Goal: Use online tool/utility: Utilize a website feature to perform a specific function

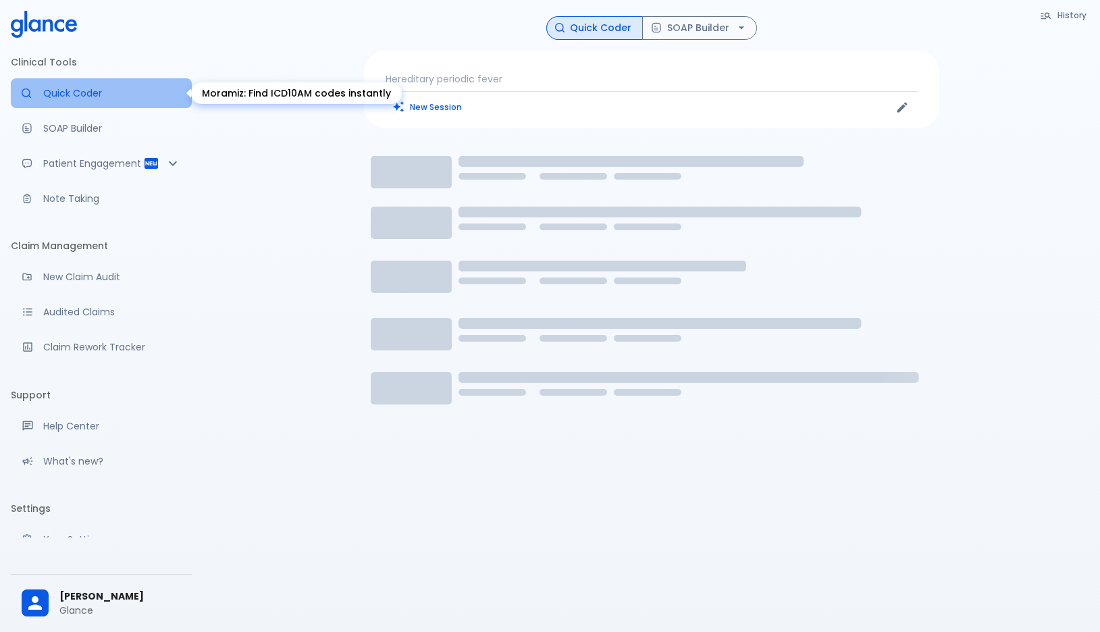
click at [107, 101] on link "Quick Coder" at bounding box center [101, 93] width 181 height 30
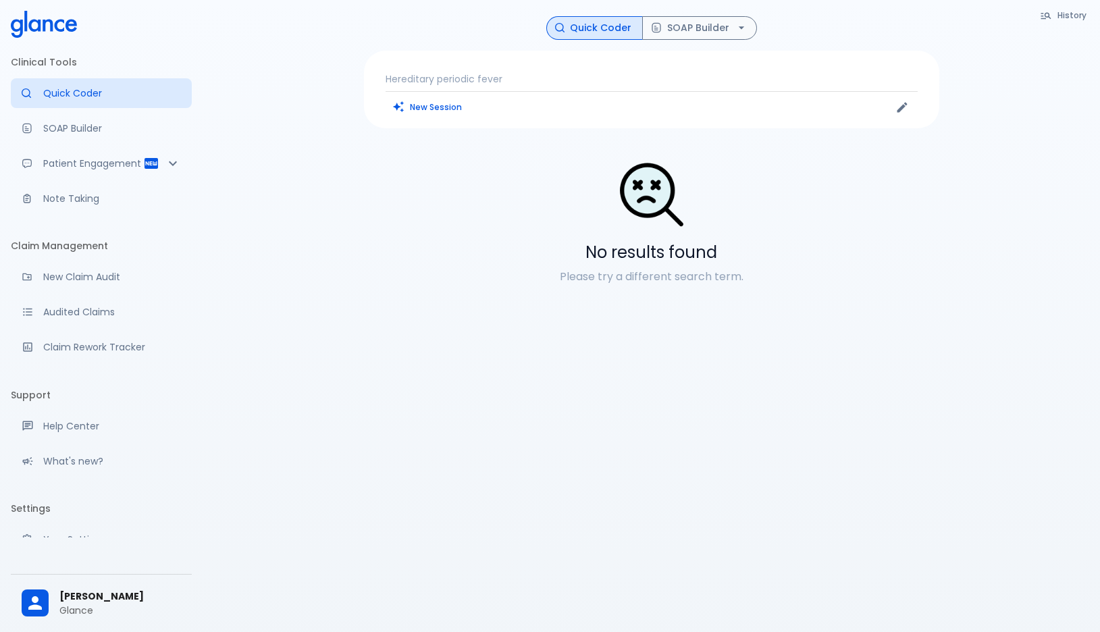
click at [74, 26] on icon at bounding box center [70, 25] width 11 height 13
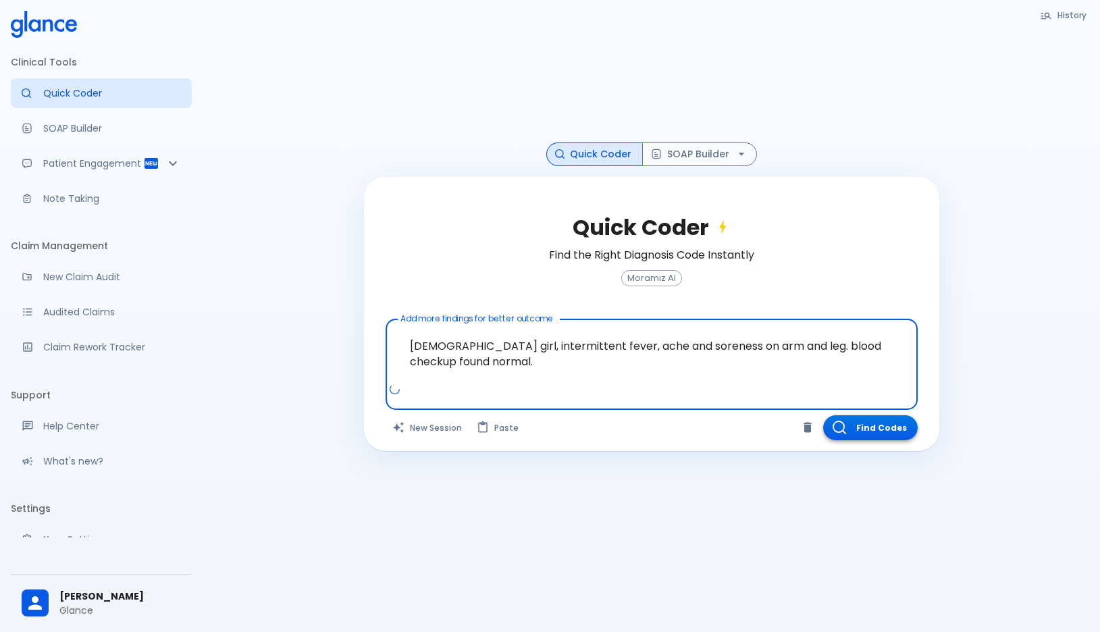
type textarea "[DEMOGRAPHIC_DATA] girl, intermittent fever, ache and soreness on arm and leg. …"
click at [886, 422] on button "Find Codes" at bounding box center [870, 427] width 94 height 25
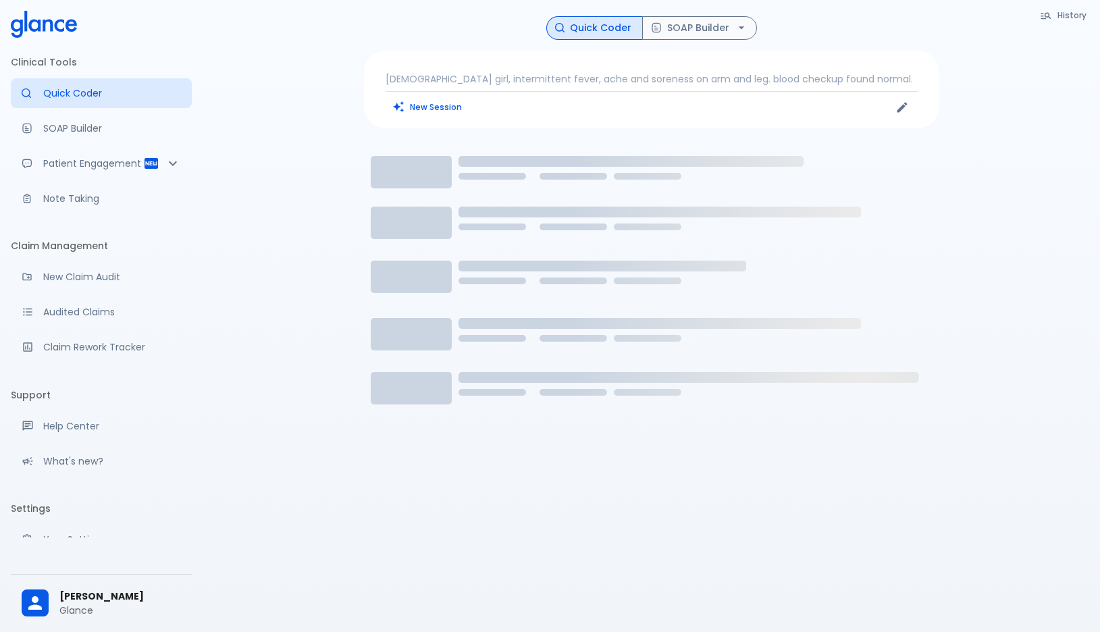
click at [278, 209] on div "History Quick Coder SOAP Builder [DEMOGRAPHIC_DATA] girl, intermittent fever, a…" at bounding box center [650, 332] width 897 height 664
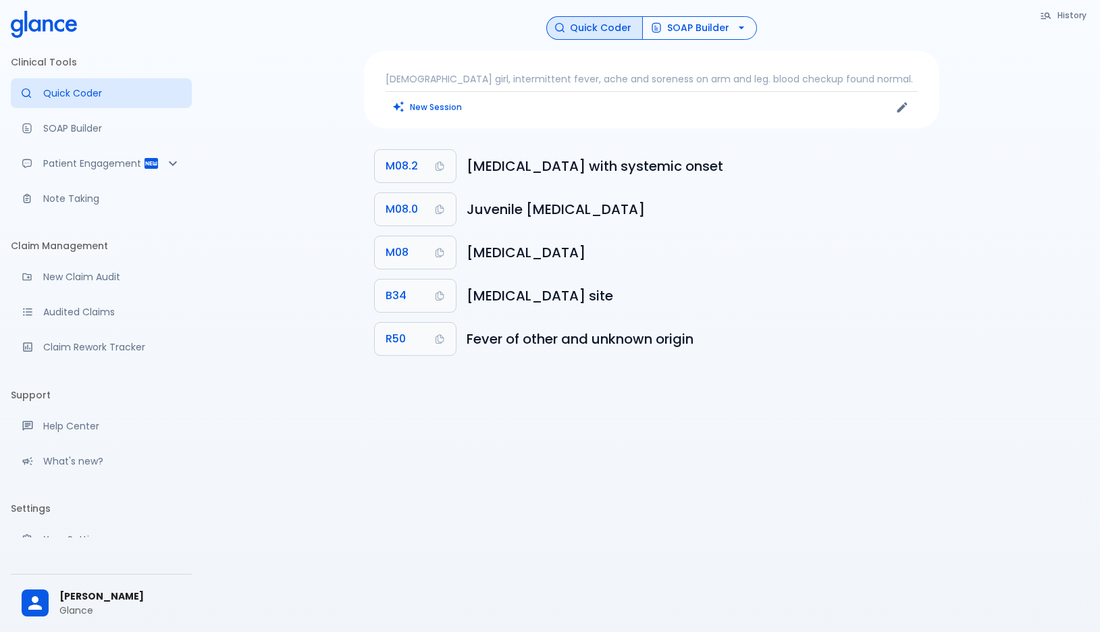
click at [707, 28] on button "SOAP Builder" at bounding box center [699, 28] width 115 height 24
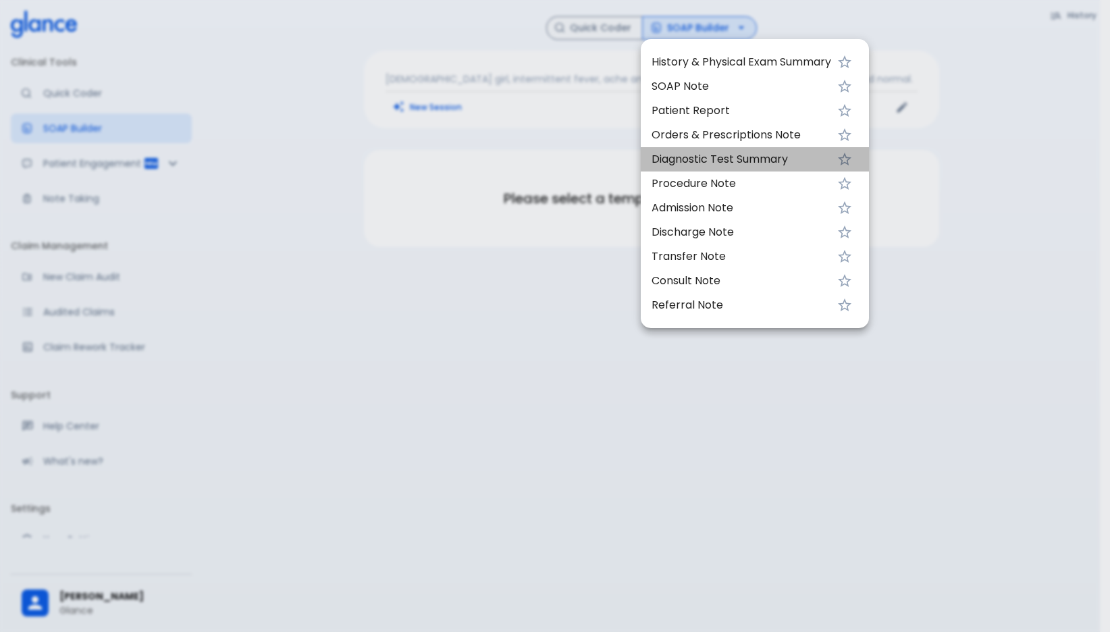
click at [745, 157] on span "Diagnostic Test Summary" at bounding box center [741, 159] width 180 height 16
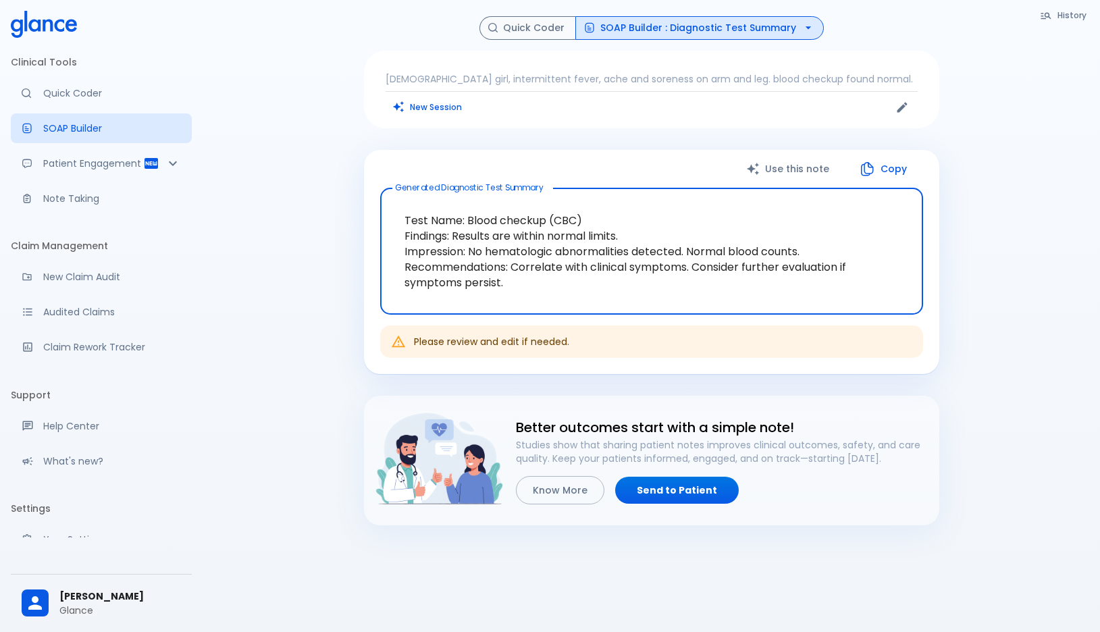
click at [805, 25] on icon "button" at bounding box center [807, 27] width 13 height 13
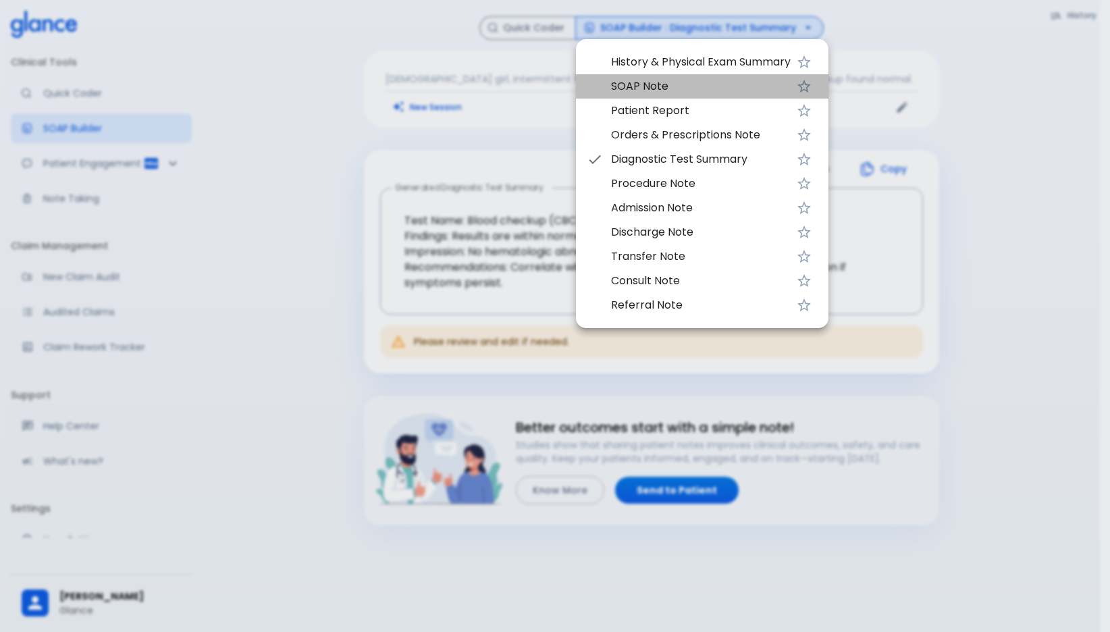
click at [705, 82] on span "SOAP Note" at bounding box center [701, 86] width 180 height 16
